Goal: Transaction & Acquisition: Purchase product/service

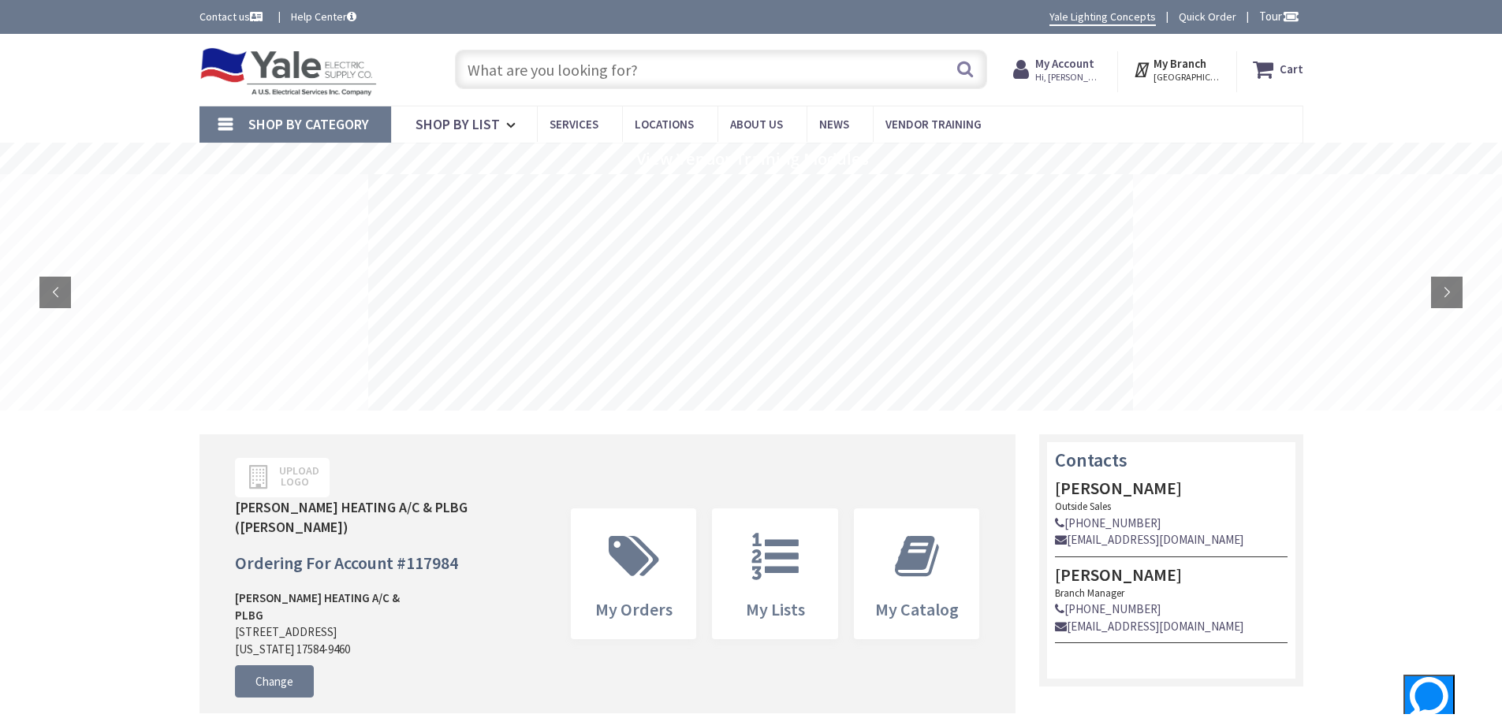
click at [706, 65] on input "text" at bounding box center [721, 69] width 532 height 39
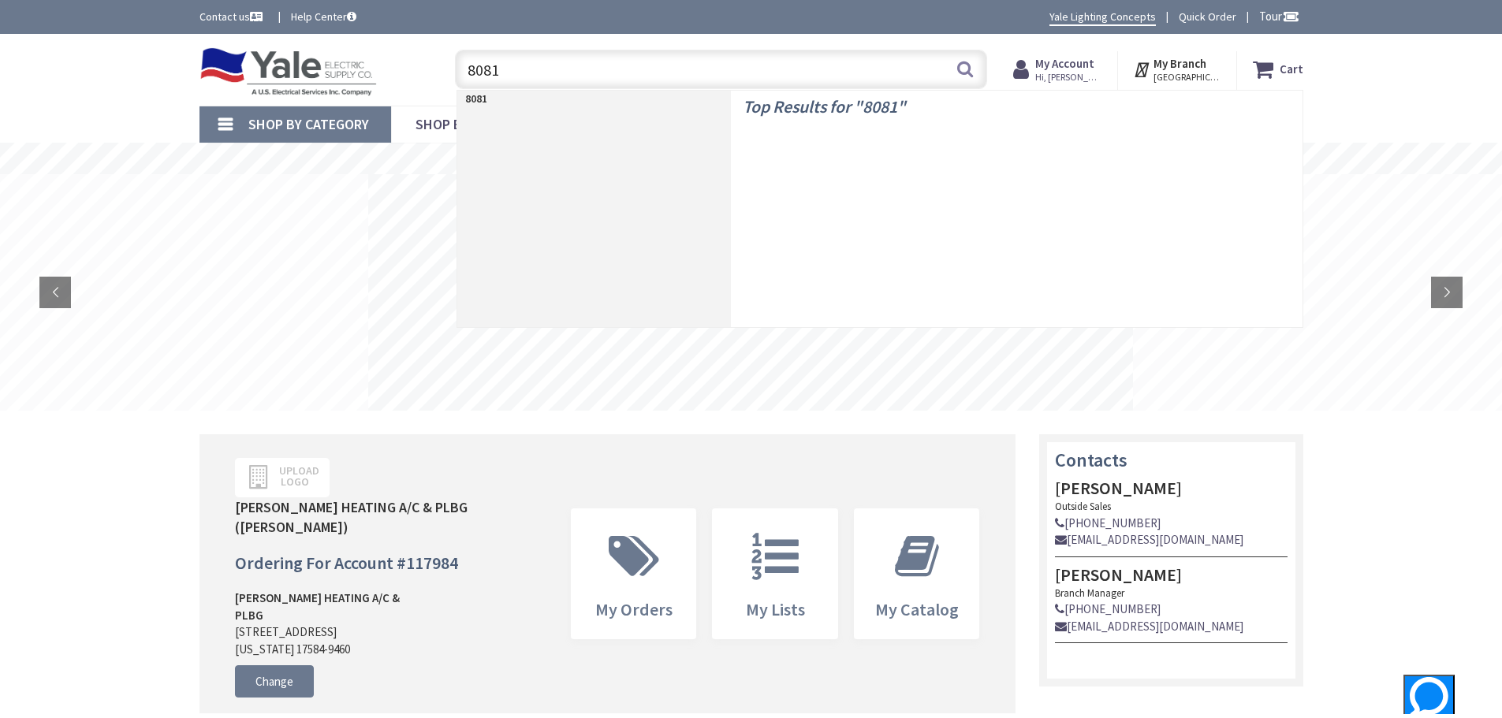
type input "8081f"
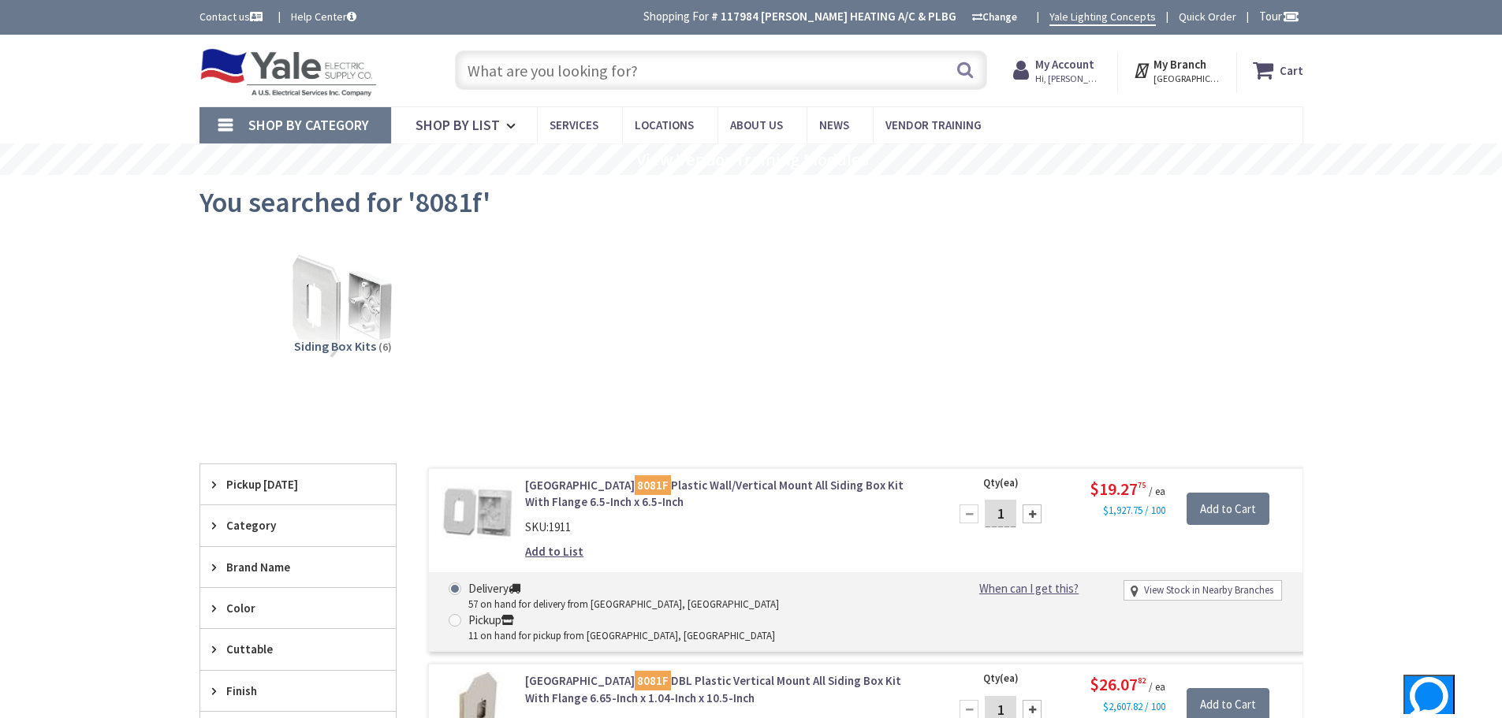
click at [561, 73] on input "text" at bounding box center [721, 69] width 532 height 39
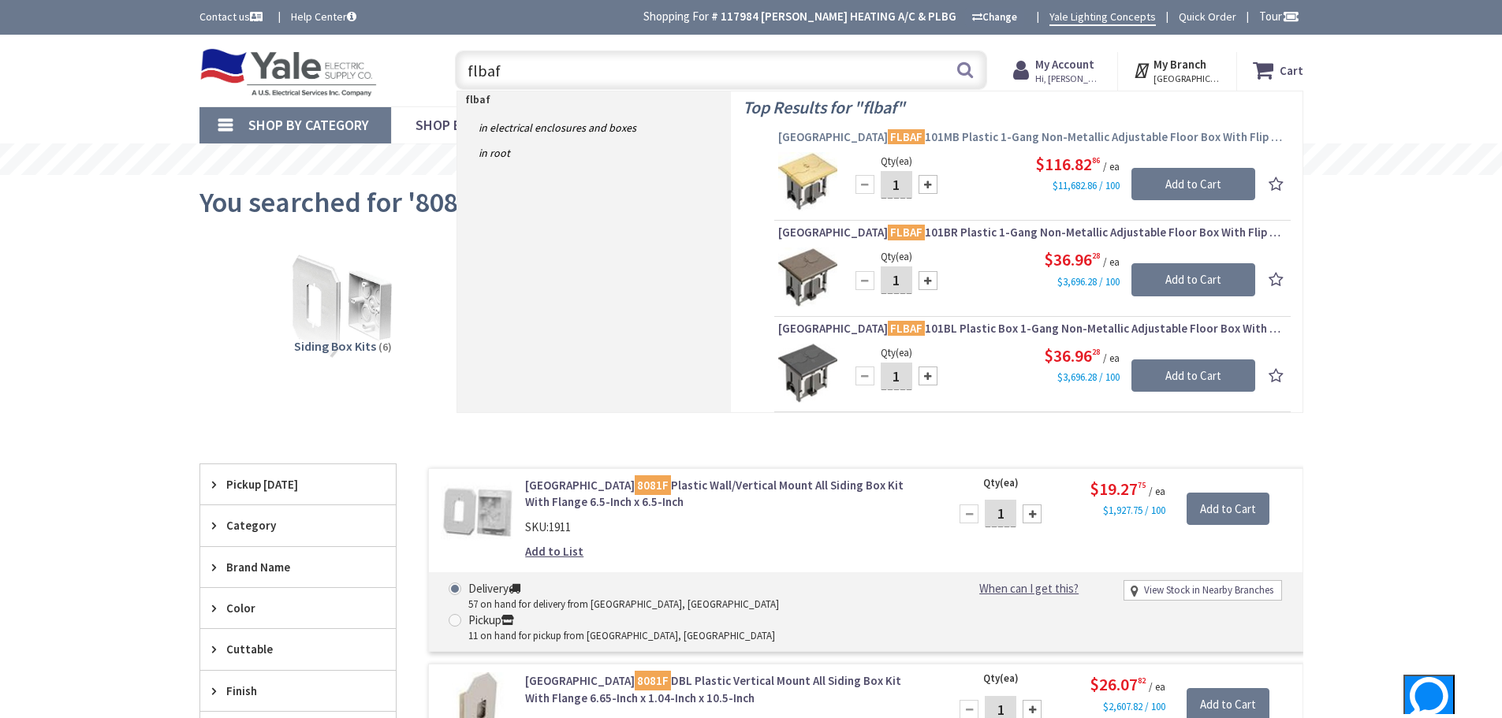
type input "flbaf"
click at [909, 138] on span "Arlington FLBAF 101MB Plastic 1-Gang Non-Metallic Adjustable Floor Box With Fli…" at bounding box center [1032, 137] width 508 height 16
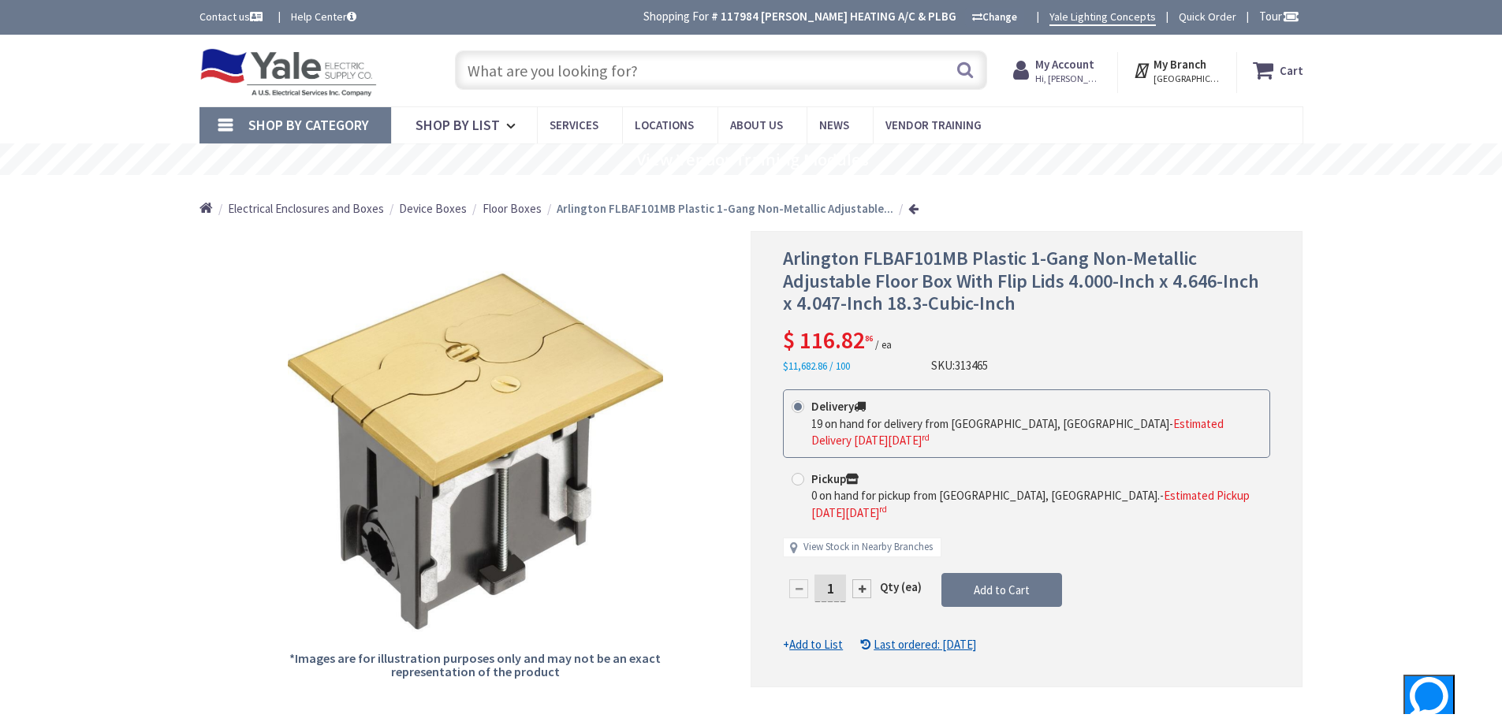
click at [862, 579] on div at bounding box center [861, 588] width 19 height 19
click at [862, 570] on form "This product is Discontinued Delivery 19 on hand for delivery from Cranbury, NJ…" at bounding box center [1026, 520] width 487 height 263
click at [862, 579] on div at bounding box center [861, 588] width 19 height 19
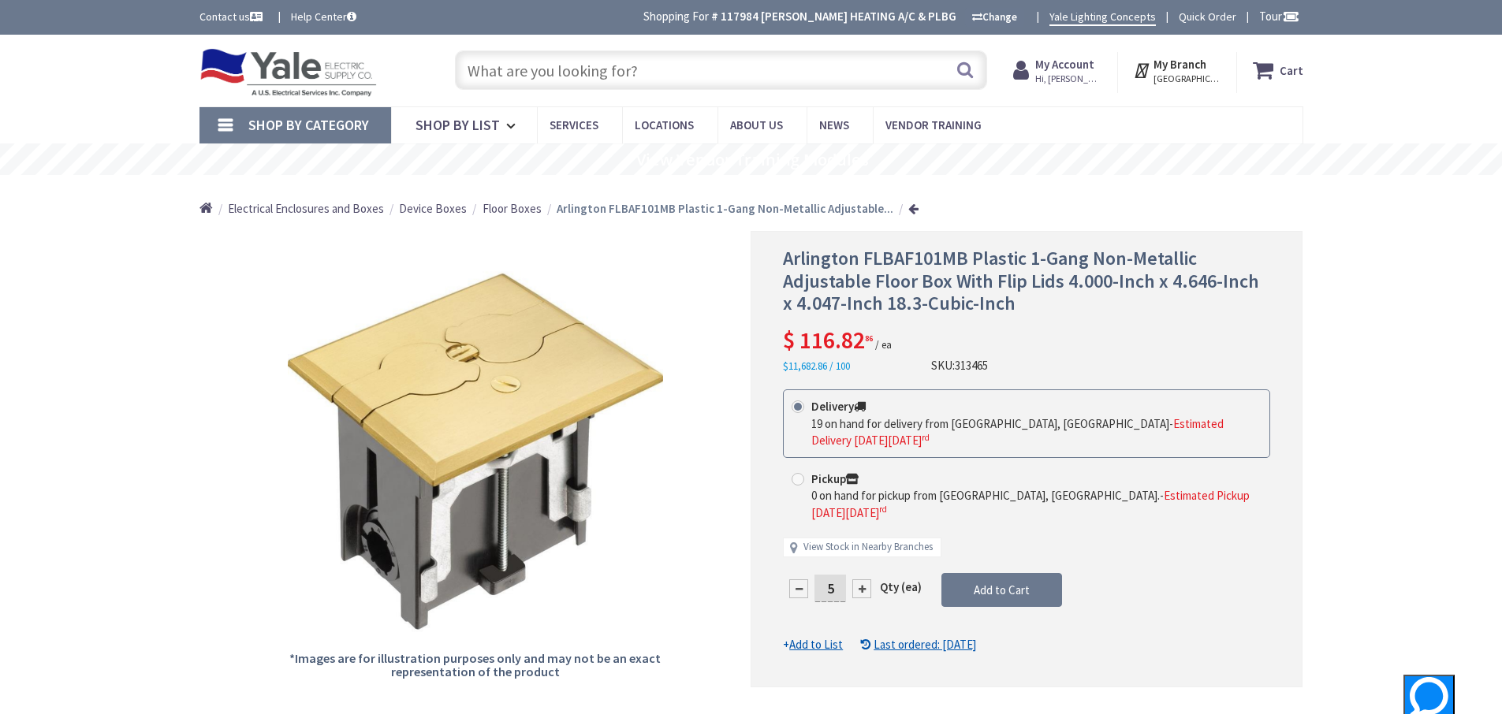
click at [862, 579] on div at bounding box center [861, 588] width 19 height 19
type input "8"
click at [1008, 583] on span "Add to Cart" at bounding box center [1001, 590] width 56 height 15
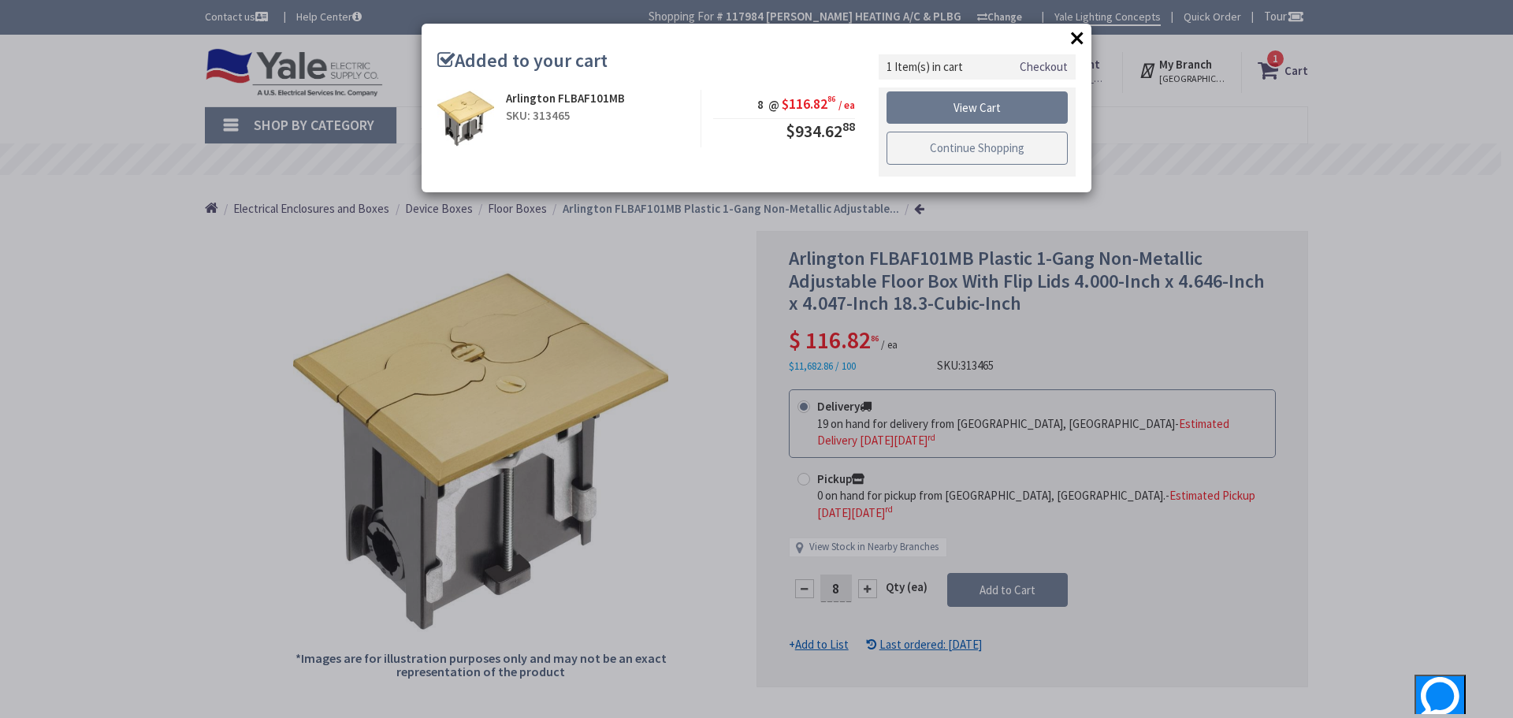
click at [950, 152] on link "Continue Shopping" at bounding box center [977, 148] width 181 height 33
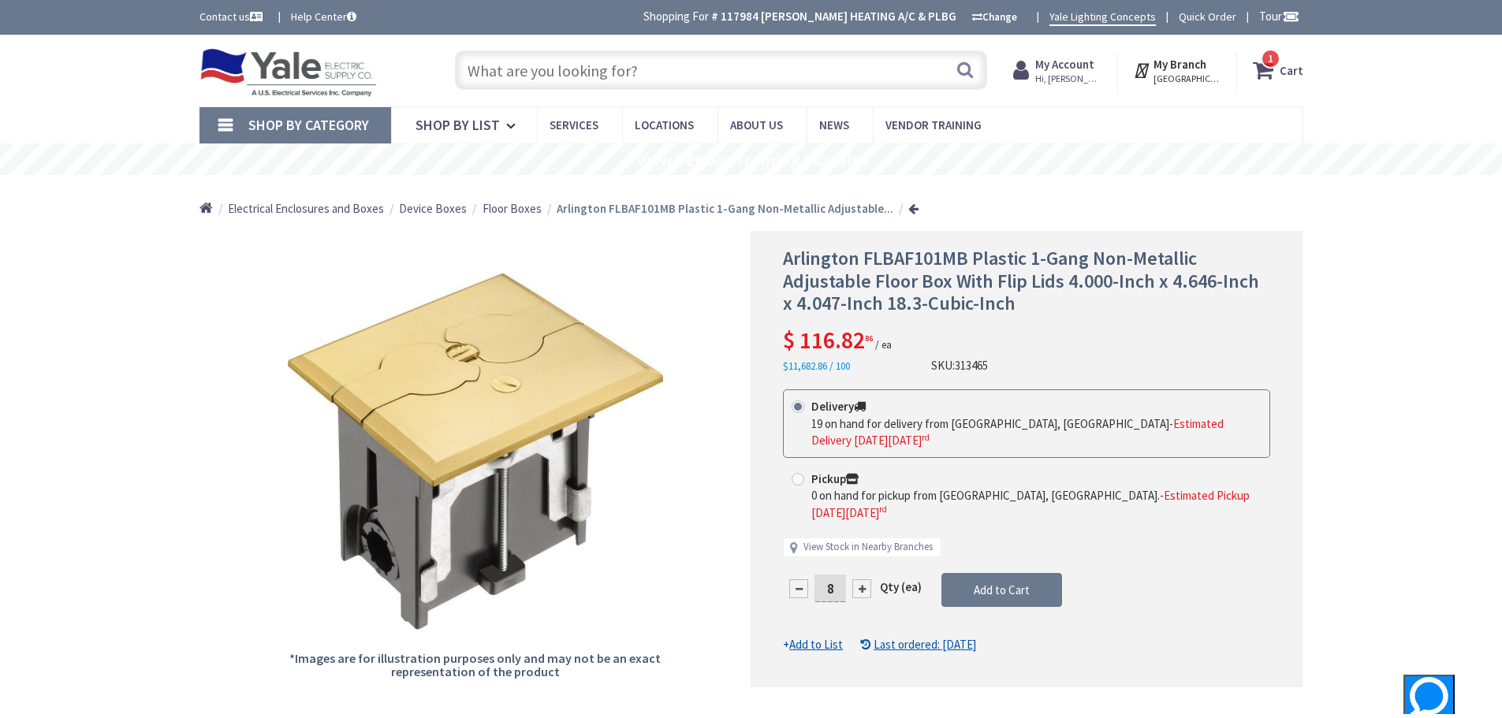
click at [773, 63] on input "text" at bounding box center [721, 69] width 532 height 39
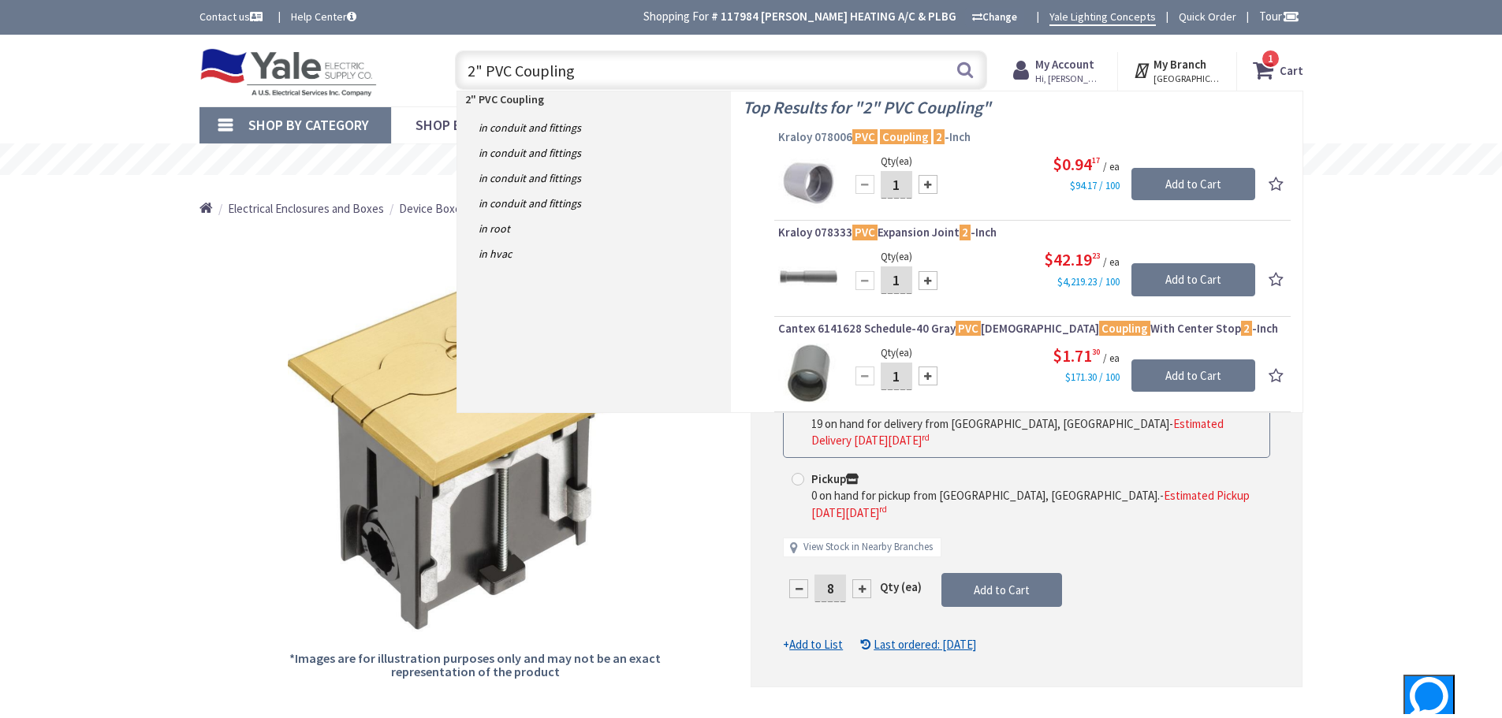
type input "2" PVC Coupling"
click at [830, 137] on span "Kraloy 078006 PVC Coupling 2 -Inch" at bounding box center [1032, 137] width 508 height 16
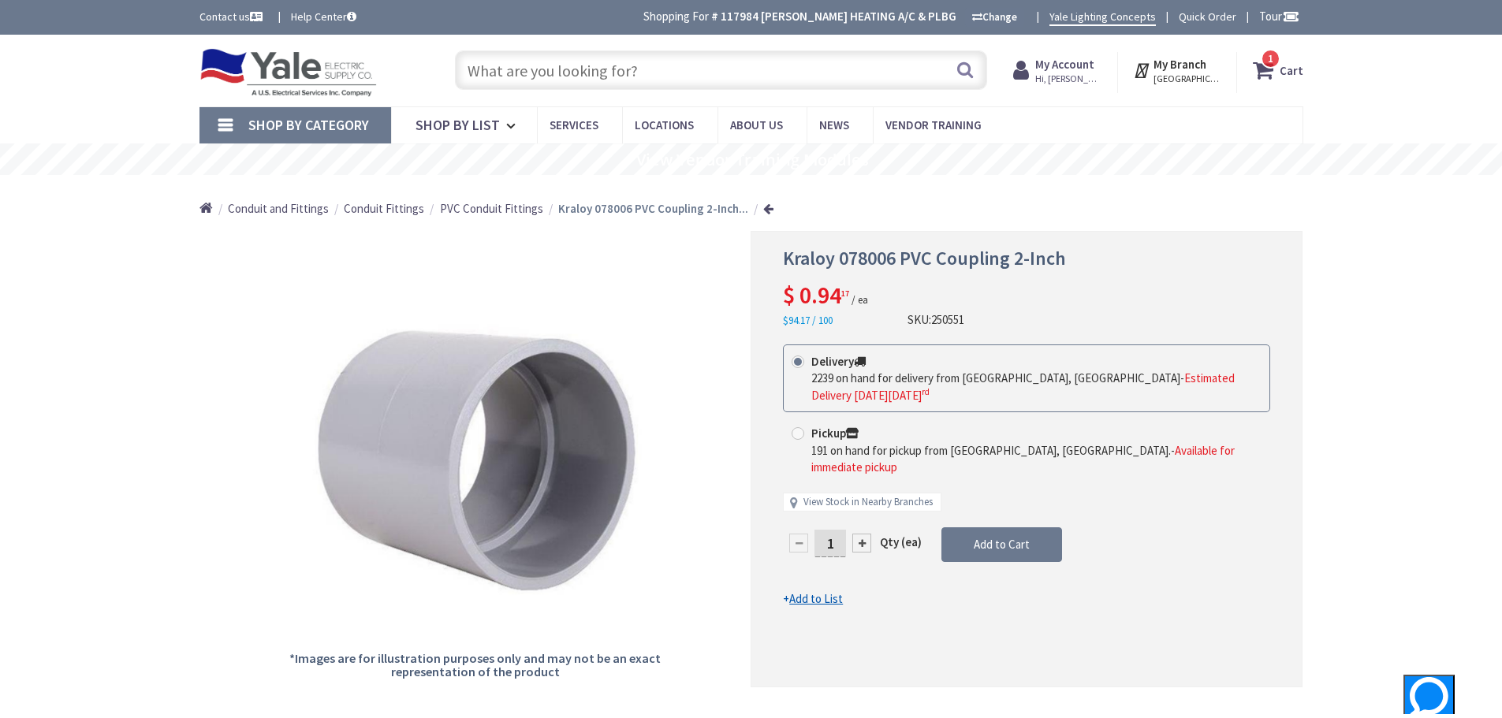
click at [764, 69] on input "text" at bounding box center [721, 69] width 532 height 39
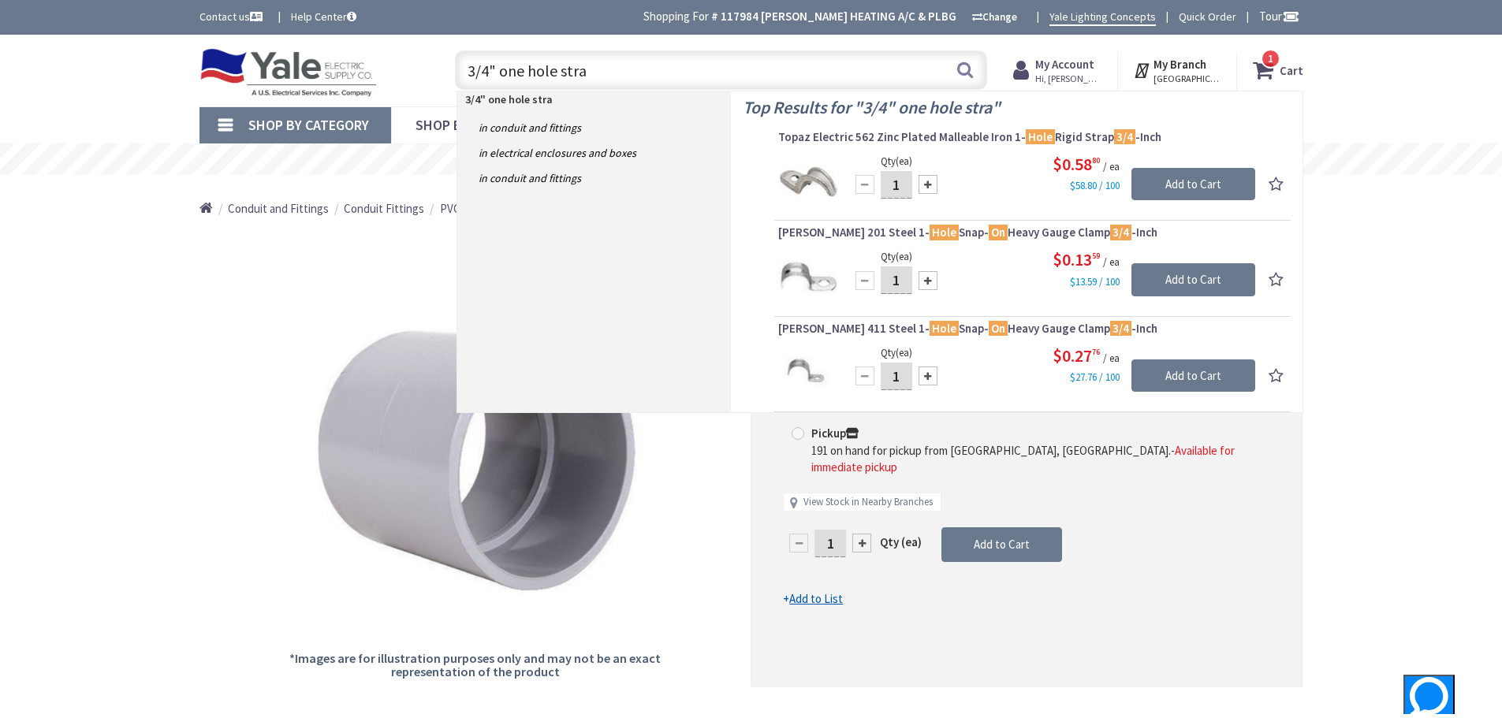
type input "3/4" one hole strap"
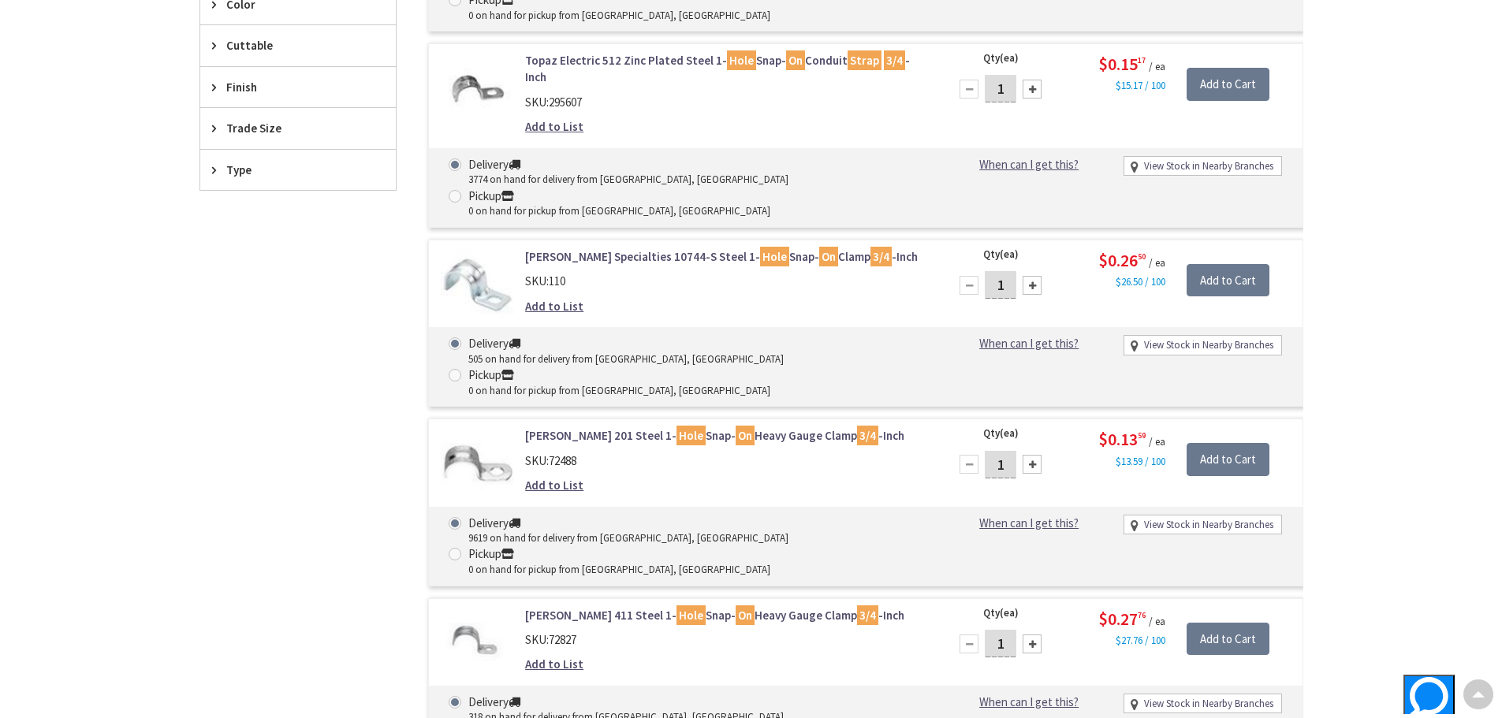
scroll to position [631, 0]
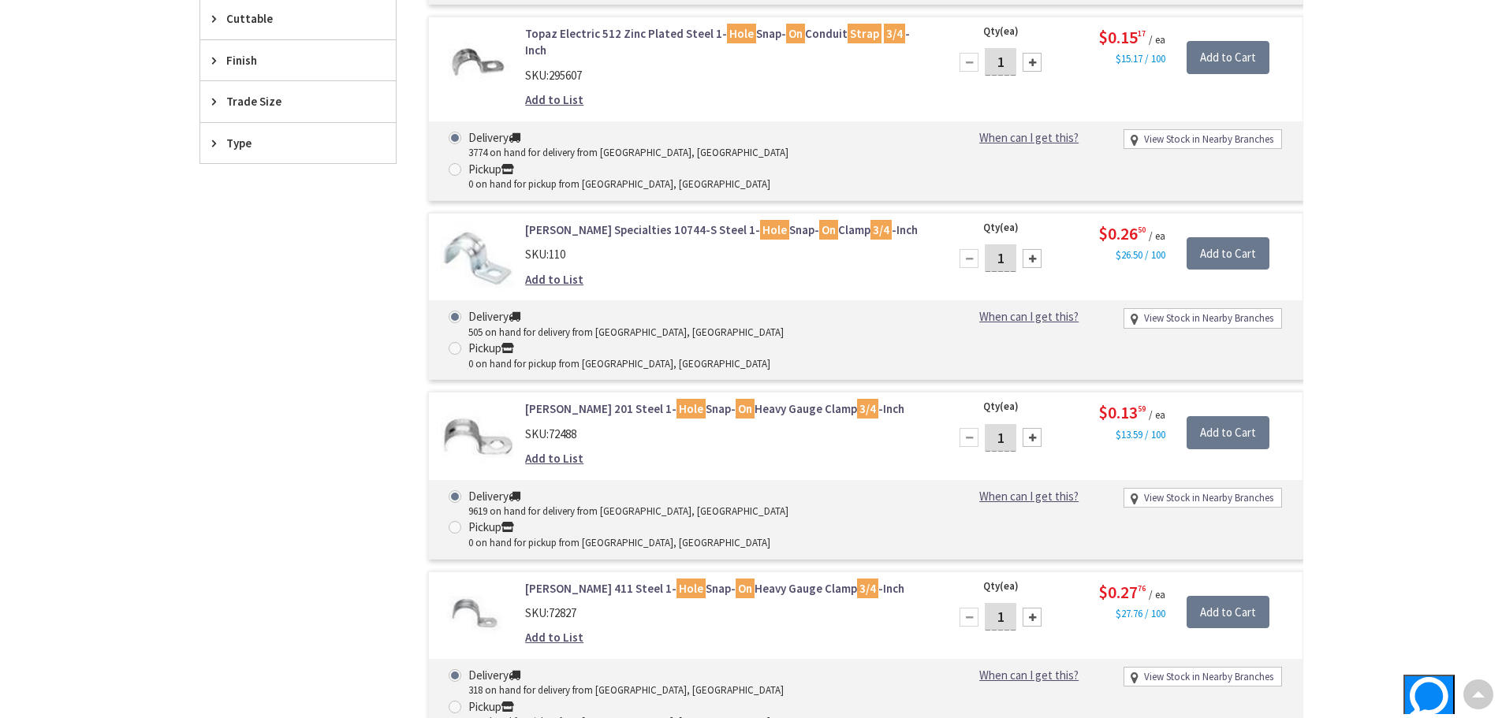
click at [1009, 424] on input "1" at bounding box center [1001, 438] width 32 height 28
click at [1029, 428] on div at bounding box center [1031, 437] width 19 height 19
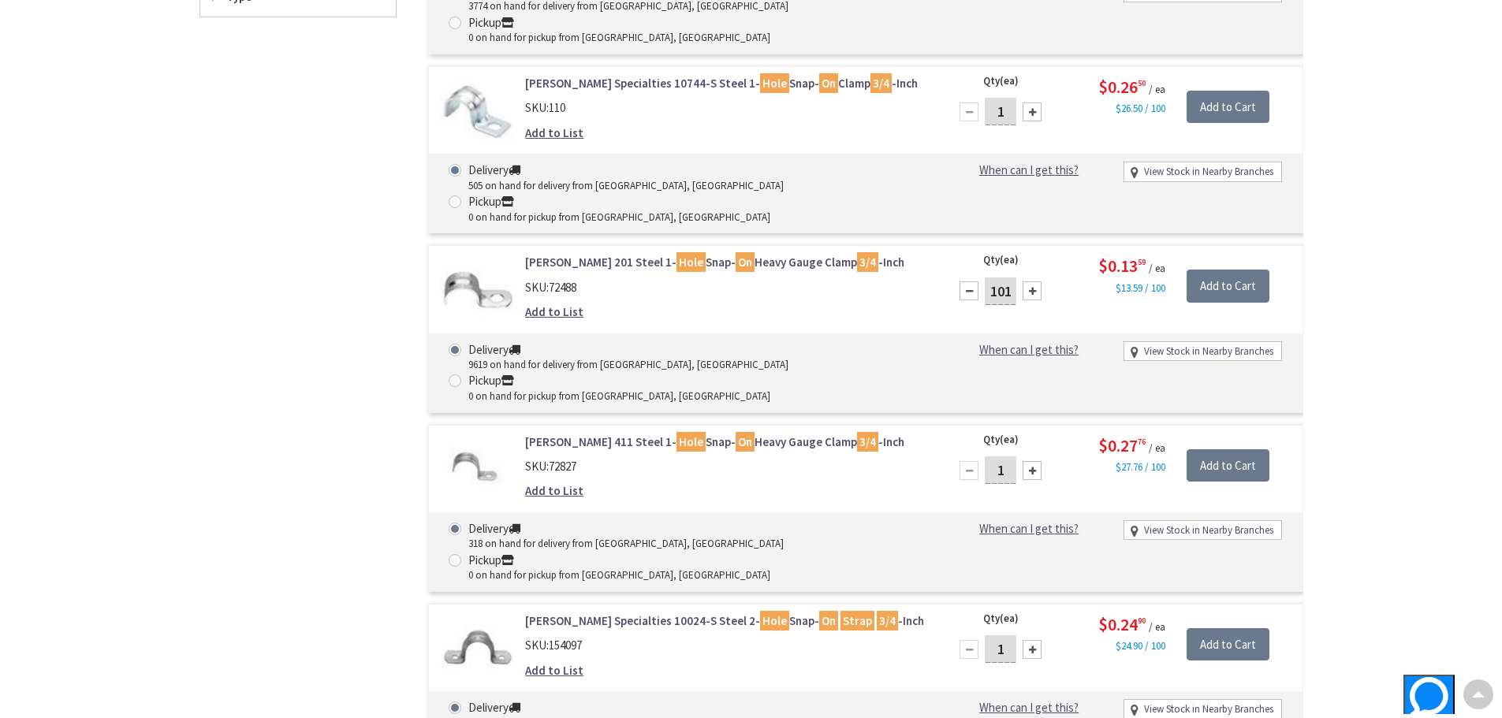
scroll to position [788, 0]
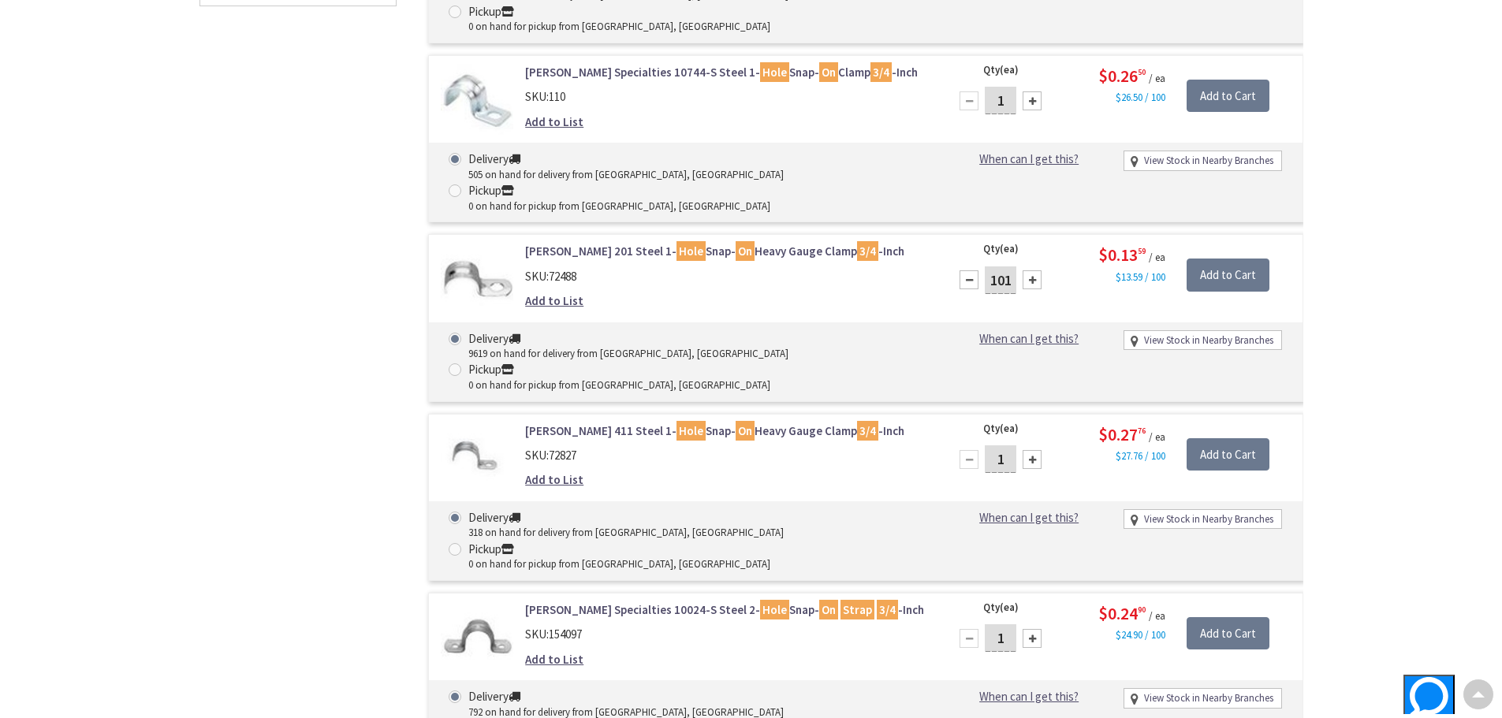
click at [970, 270] on div at bounding box center [968, 279] width 19 height 19
type input "100"
click at [1231, 259] on input "Add to Cart" at bounding box center [1227, 275] width 83 height 33
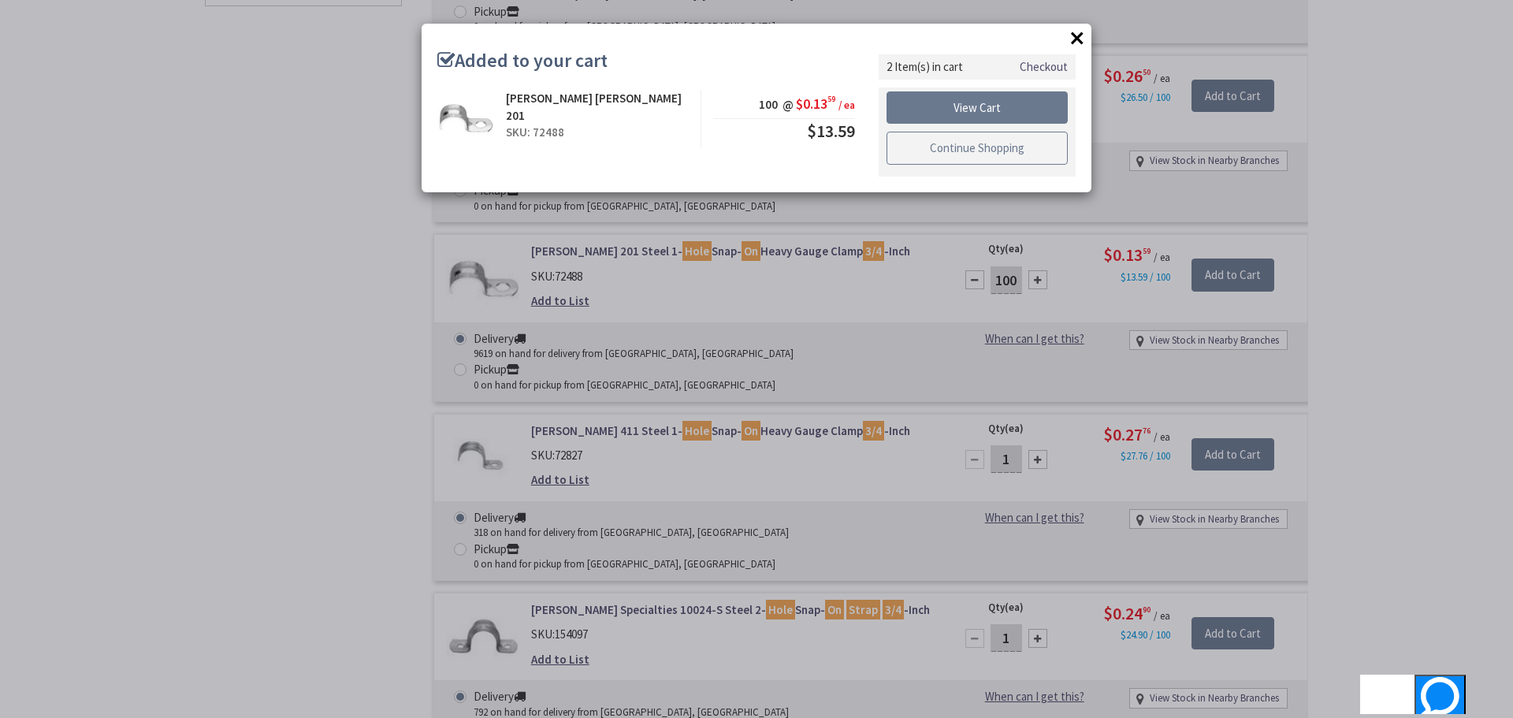
click at [974, 150] on link "Continue Shopping" at bounding box center [977, 148] width 181 height 33
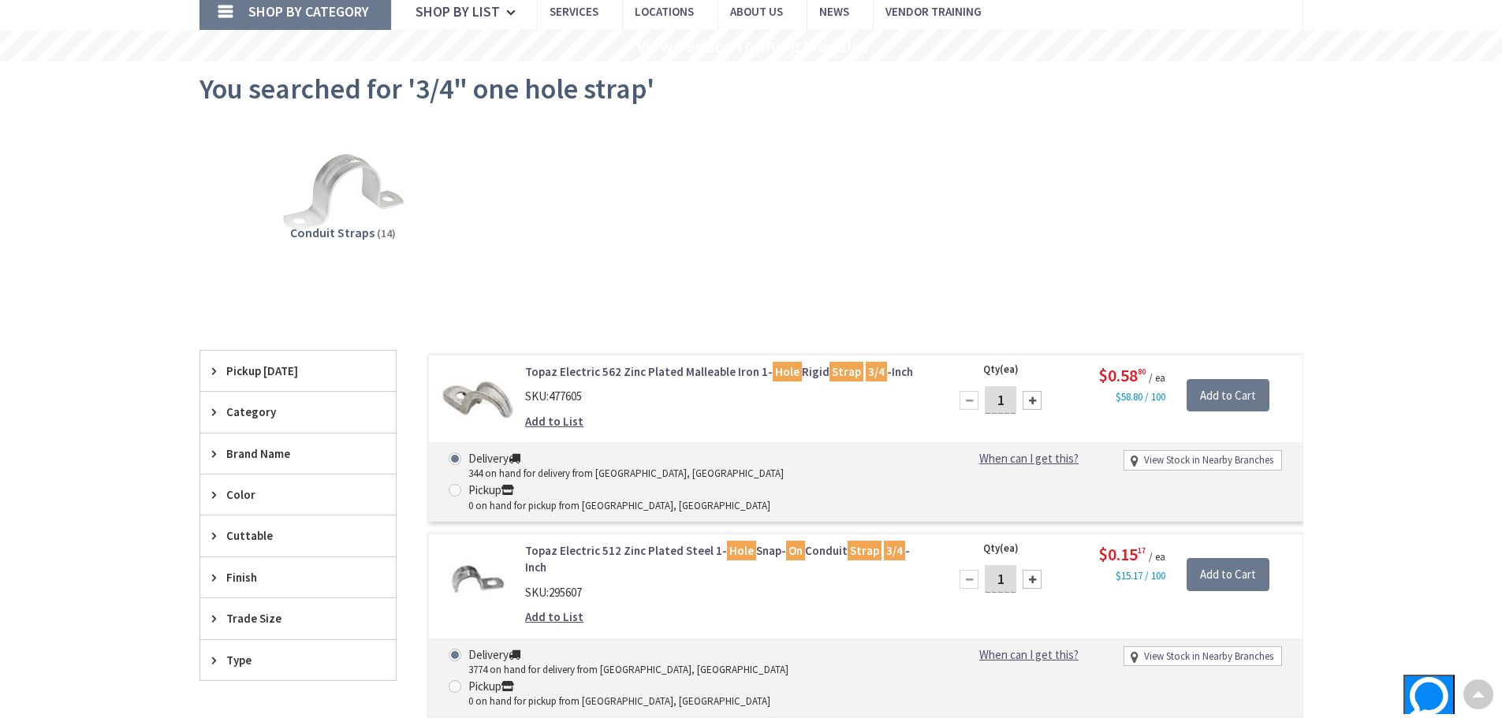
scroll to position [0, 0]
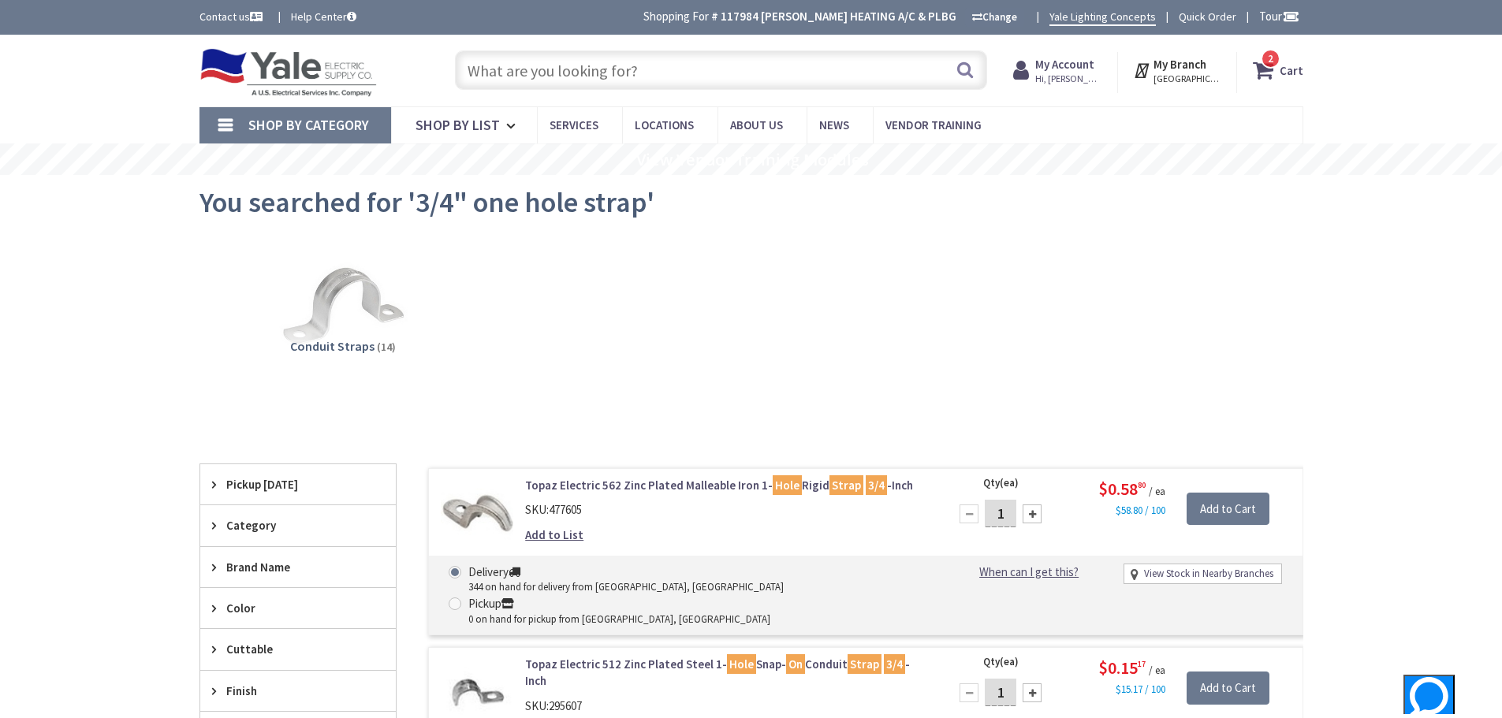
click at [571, 68] on input "text" at bounding box center [721, 69] width 532 height 39
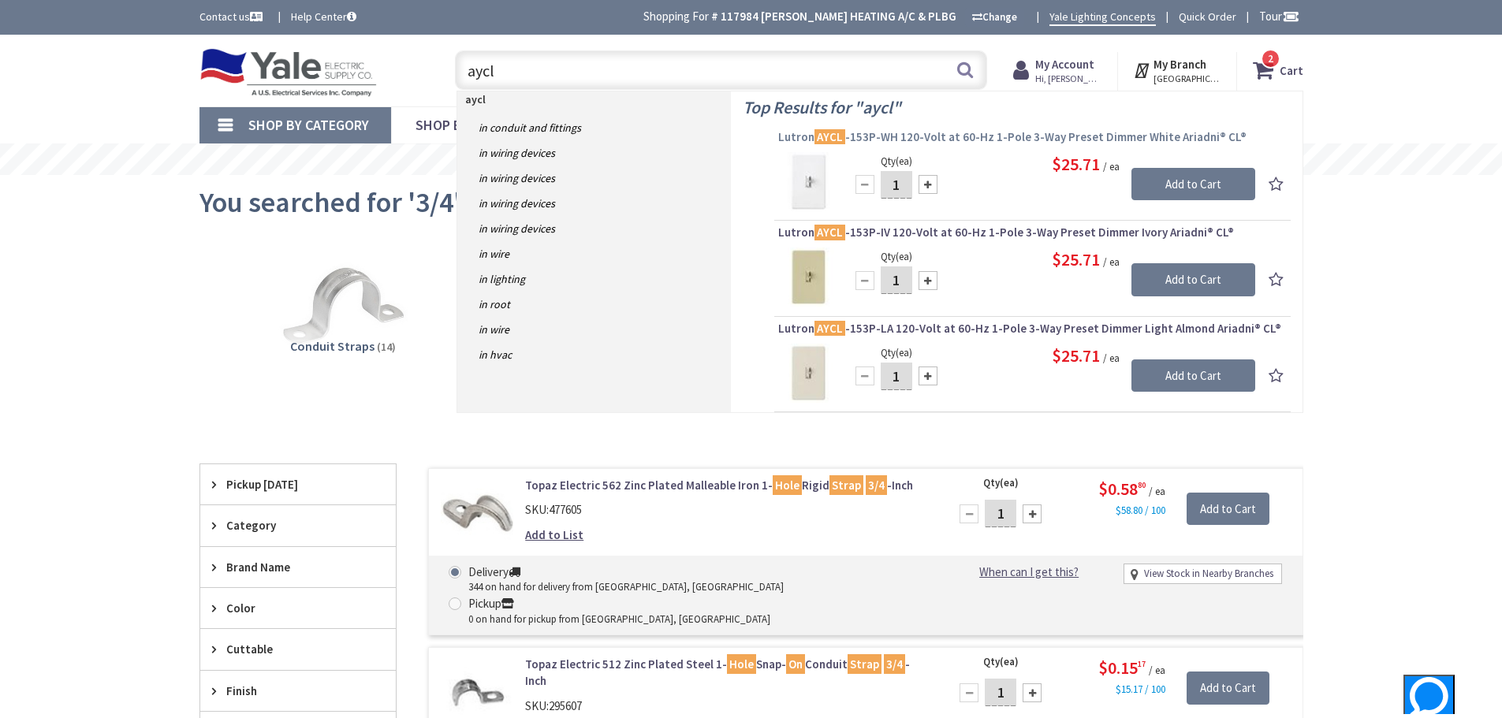
type input "aycl"
click at [918, 136] on span "Lutron AYCL -153P-WH 120-Volt at 60-Hz 1-Pole 3-Way Preset Dimmer White Ariadni…" at bounding box center [1032, 137] width 508 height 16
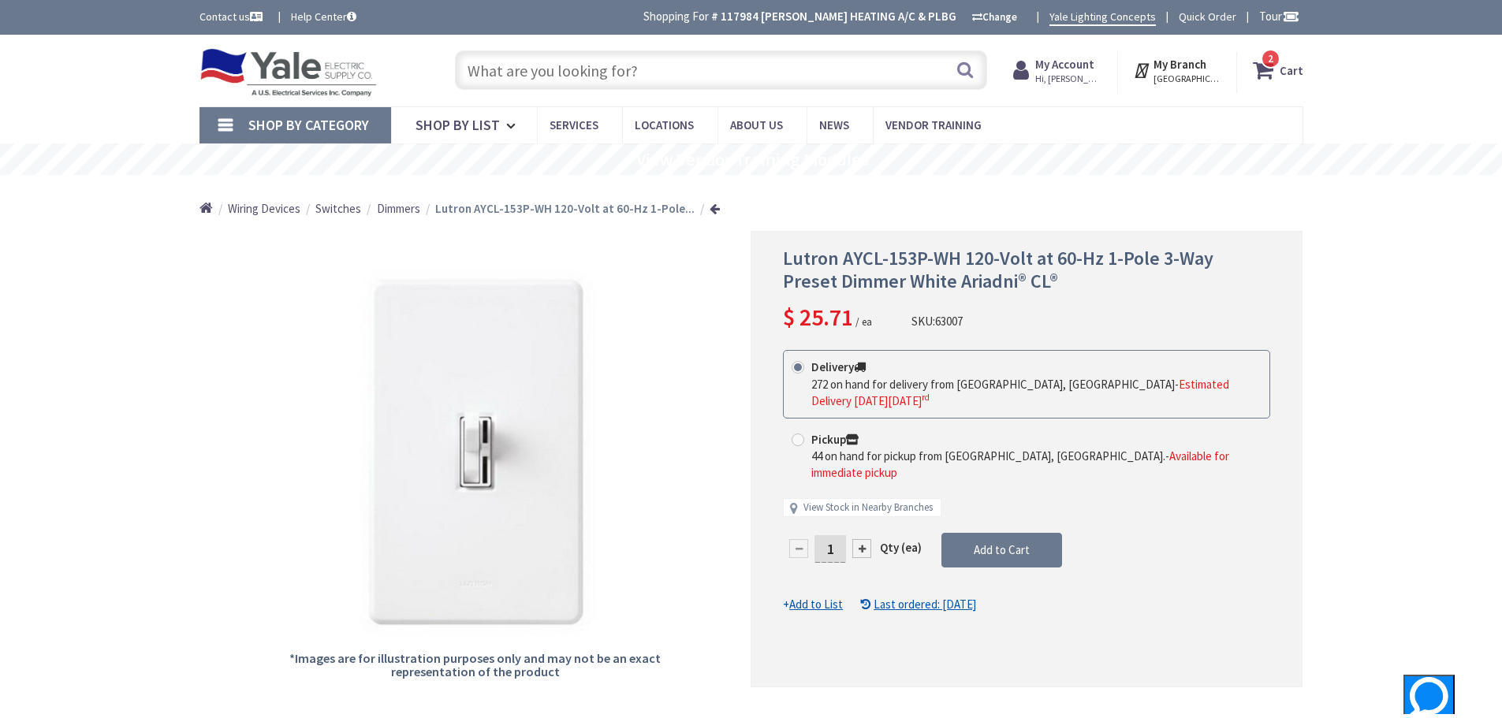
drag, startPoint x: 1265, startPoint y: 67, endPoint x: 1261, endPoint y: 79, distance: 12.5
click at [1265, 68] on icon at bounding box center [1266, 70] width 27 height 28
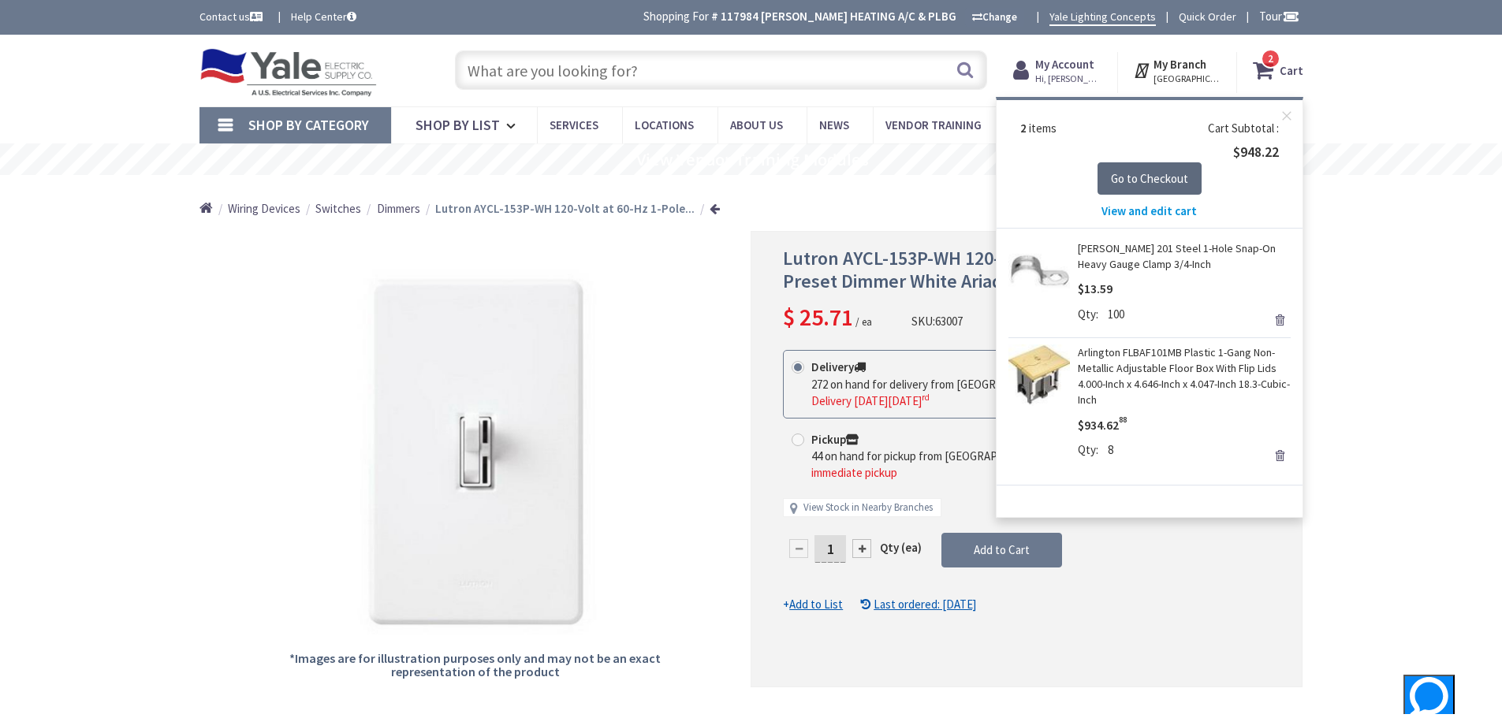
click at [1145, 179] on span "Go to Checkout" at bounding box center [1149, 178] width 77 height 15
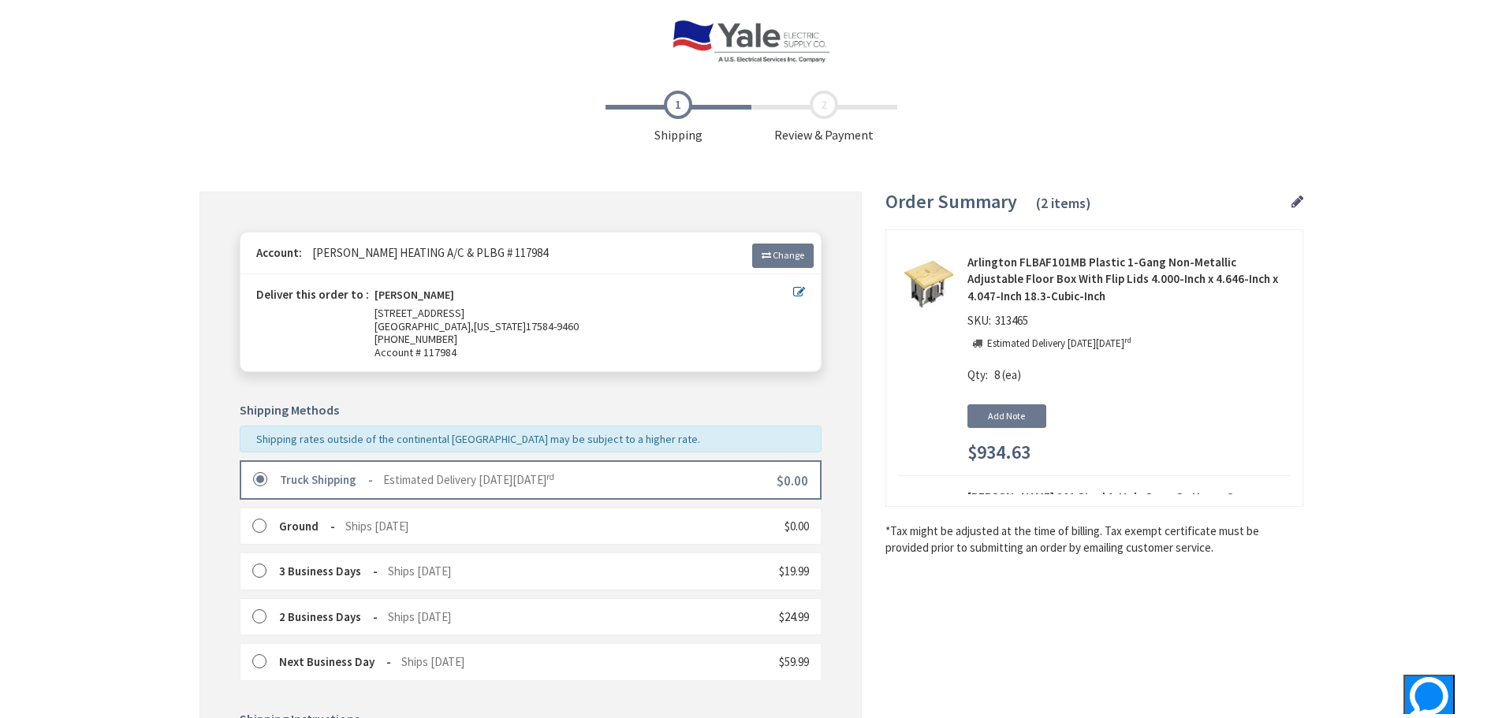
click at [261, 480] on label at bounding box center [265, 480] width 24 height 16
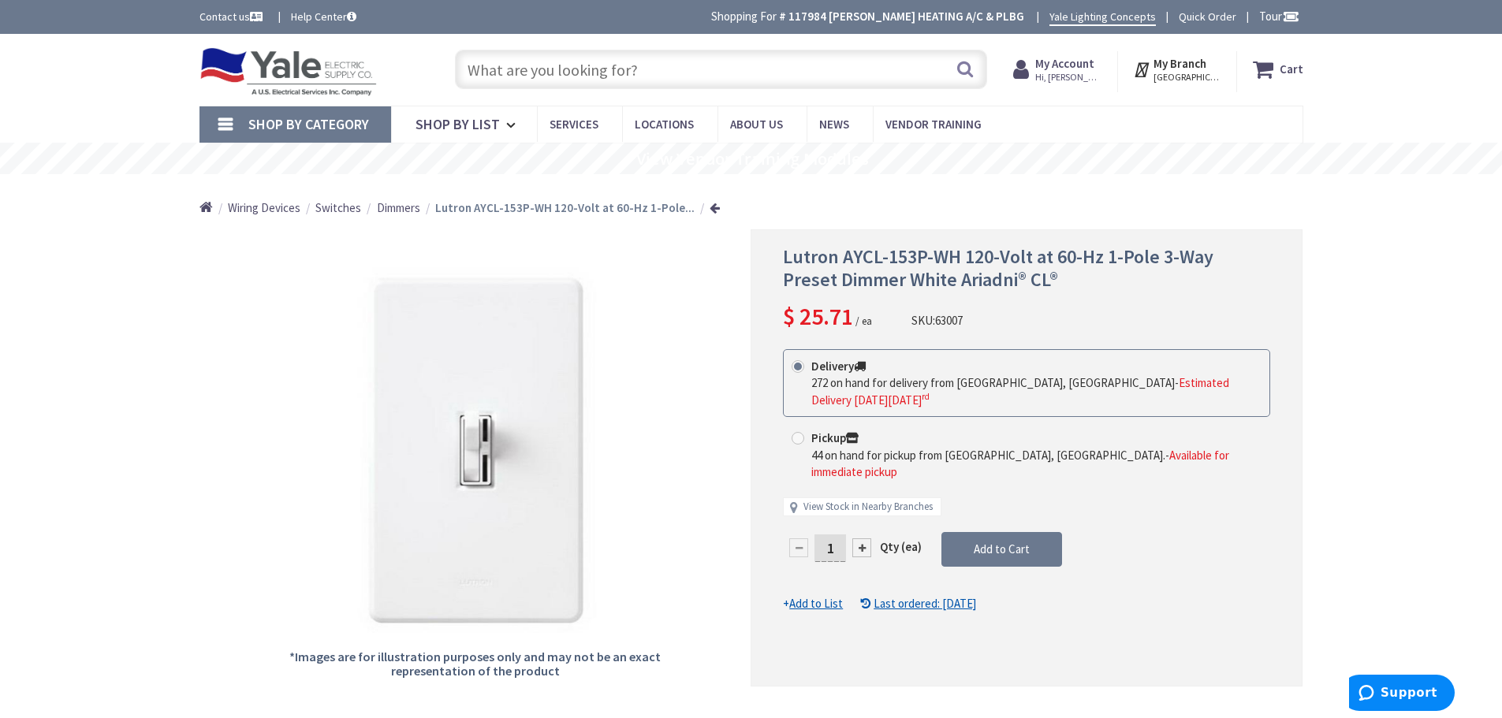
click at [487, 72] on input "text" at bounding box center [721, 69] width 532 height 39
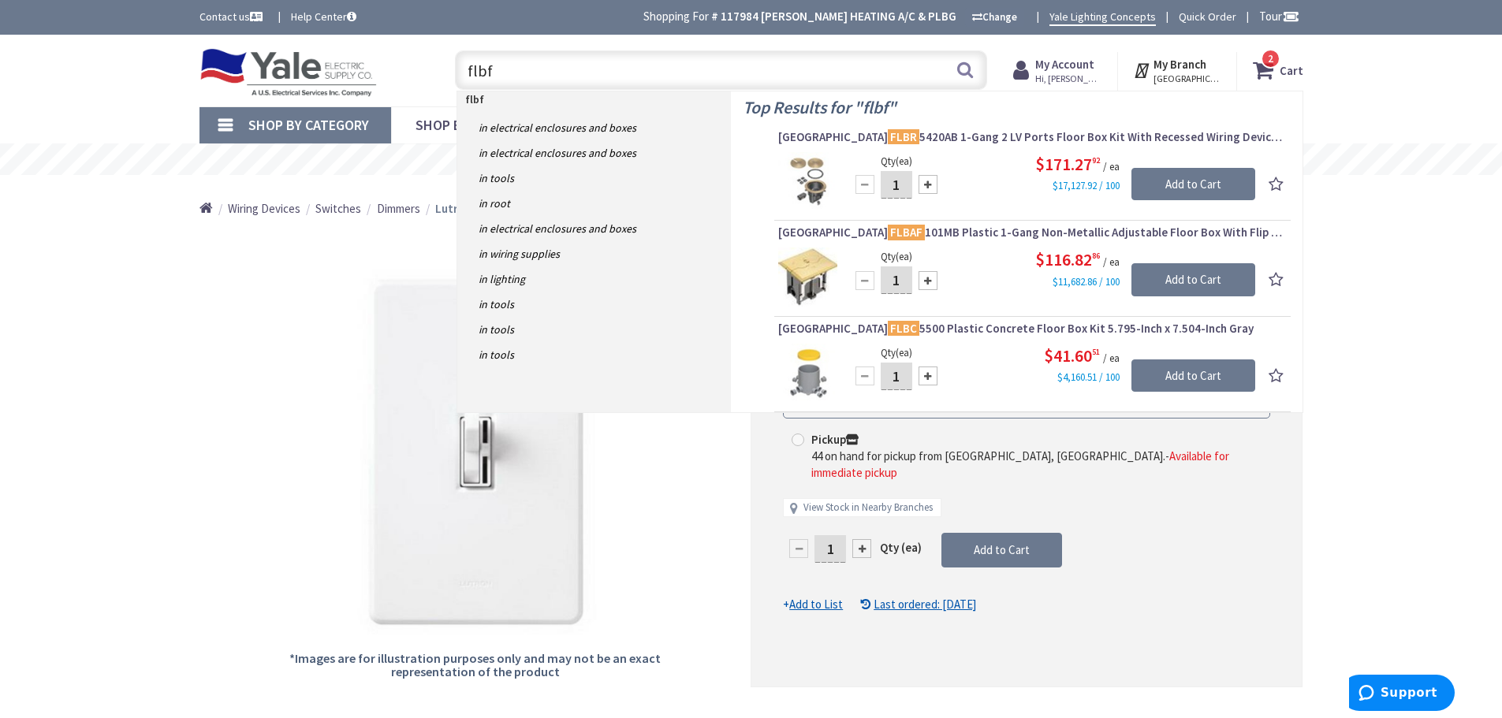
type input "flbf"
click at [1262, 69] on icon at bounding box center [1266, 70] width 27 height 28
